Goal: Navigation & Orientation: Find specific page/section

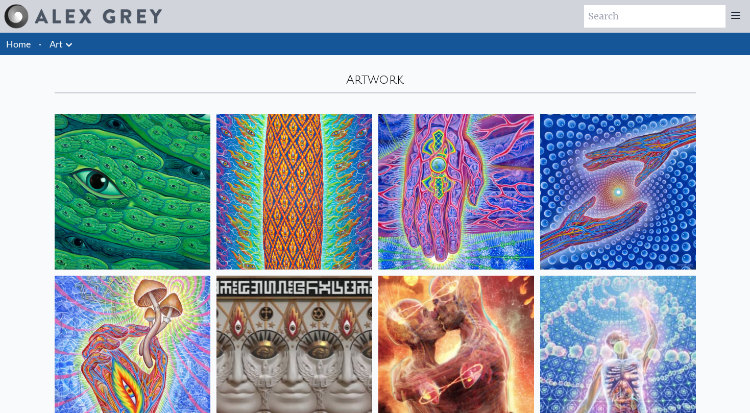
click at [28, 47] on link "Home" at bounding box center [18, 43] width 25 height 11
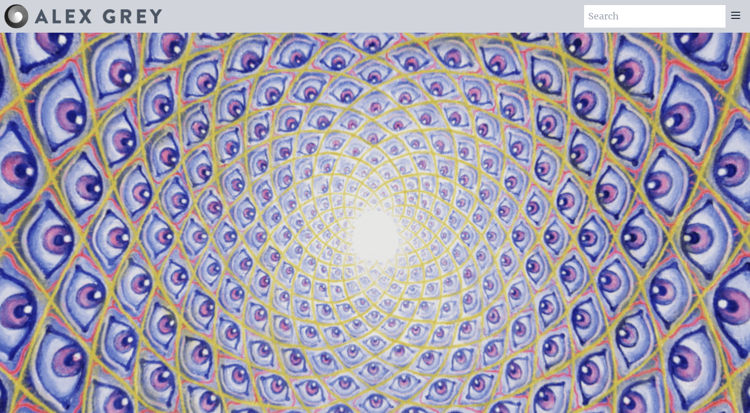
click at [738, 18] on icon at bounding box center [736, 15] width 8 height 6
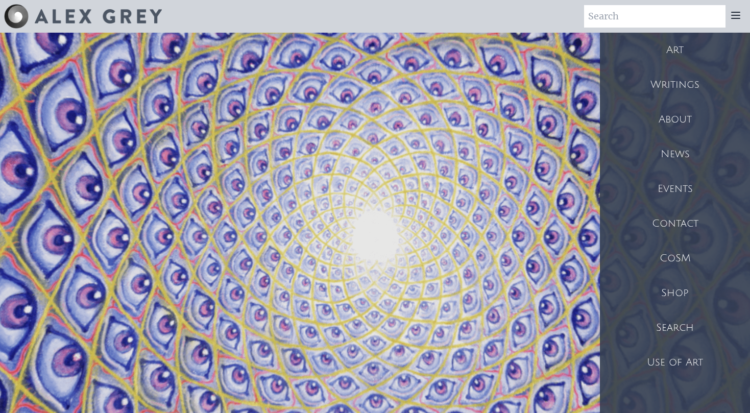
click at [690, 292] on div "Shop" at bounding box center [675, 293] width 150 height 35
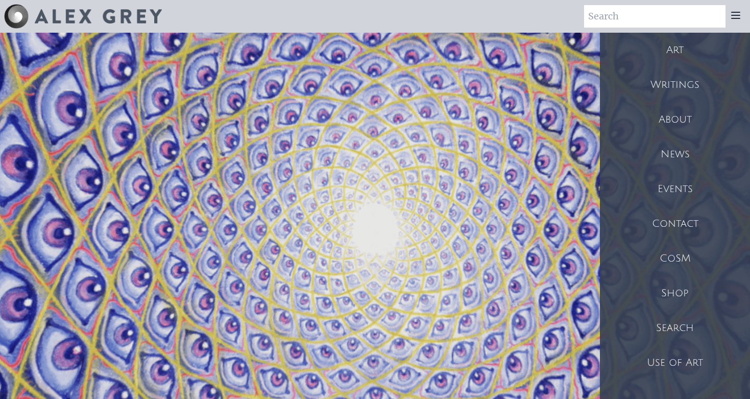
click at [678, 48] on div "Art" at bounding box center [675, 50] width 150 height 35
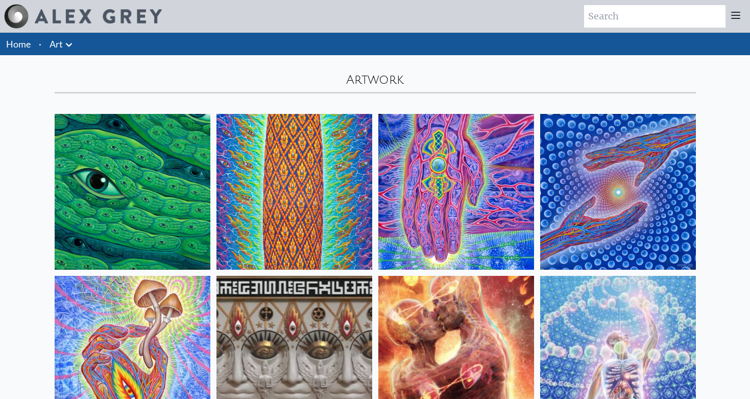
click at [734, 21] on icon at bounding box center [736, 15] width 12 height 12
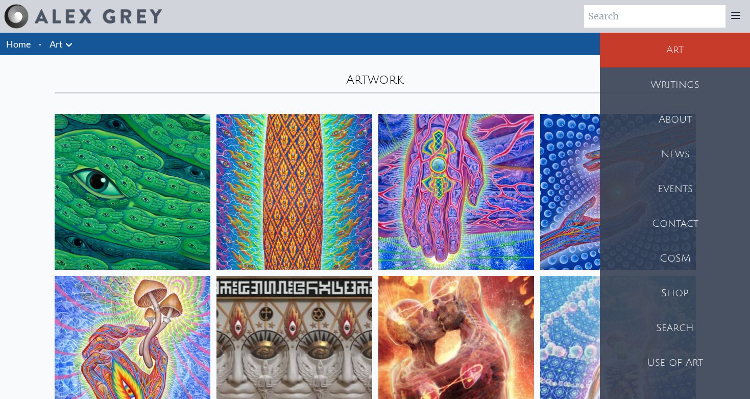
click at [690, 259] on div "CoSM" at bounding box center [675, 258] width 150 height 35
click at [686, 283] on div "Shop" at bounding box center [675, 293] width 150 height 35
